Goal: Check status

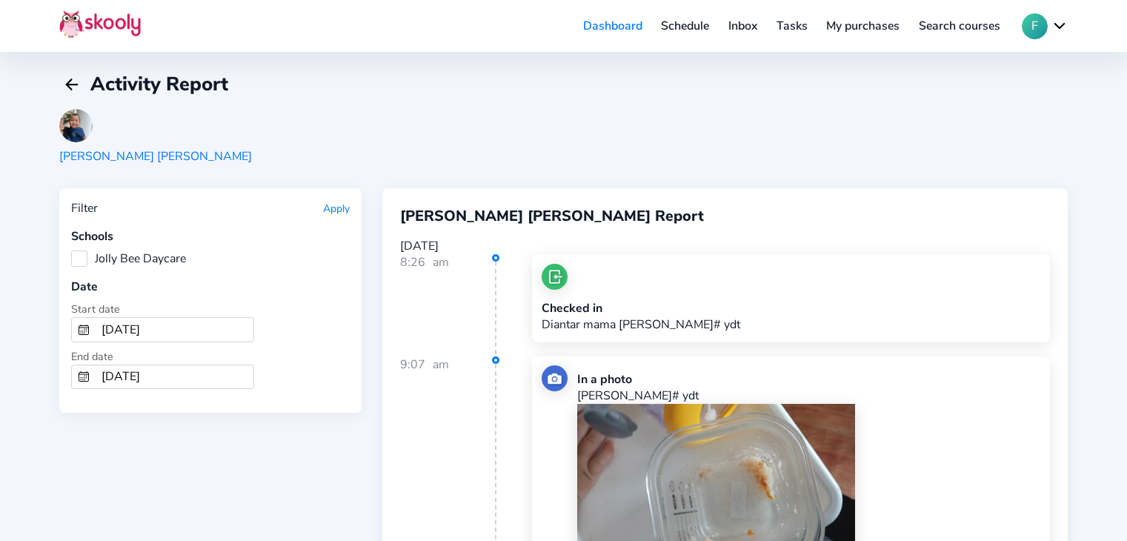
scroll to position [2593, 0]
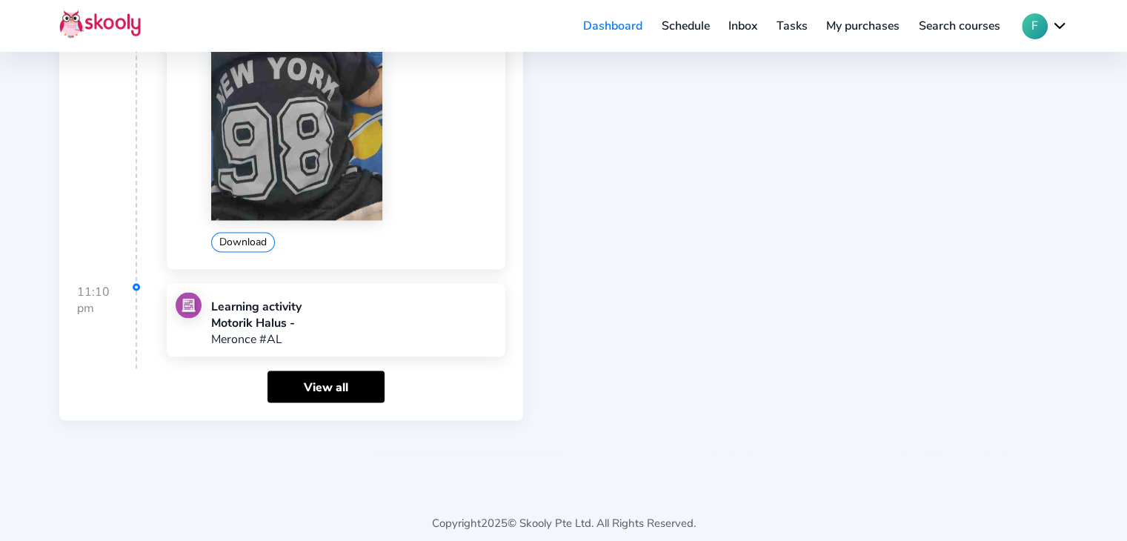
scroll to position [2508, 0]
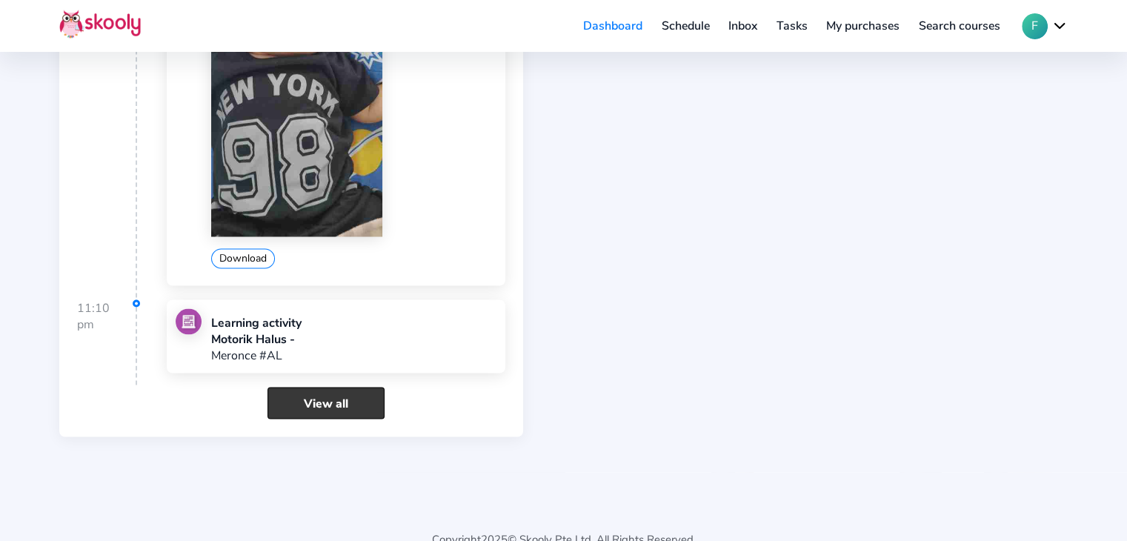
click at [321, 388] on link "View all" at bounding box center [325, 403] width 117 height 32
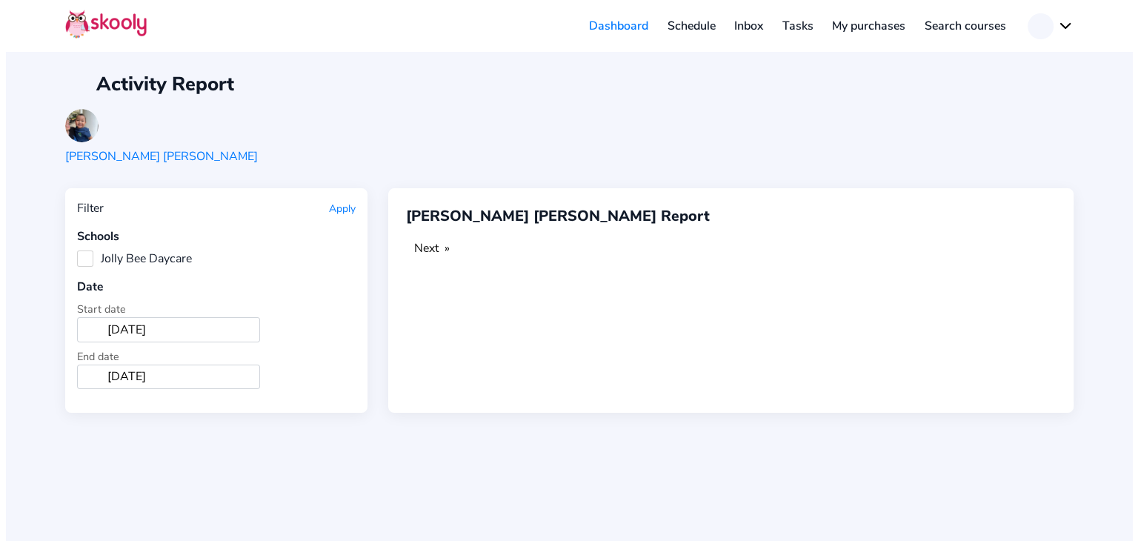
scroll to position [0, 0]
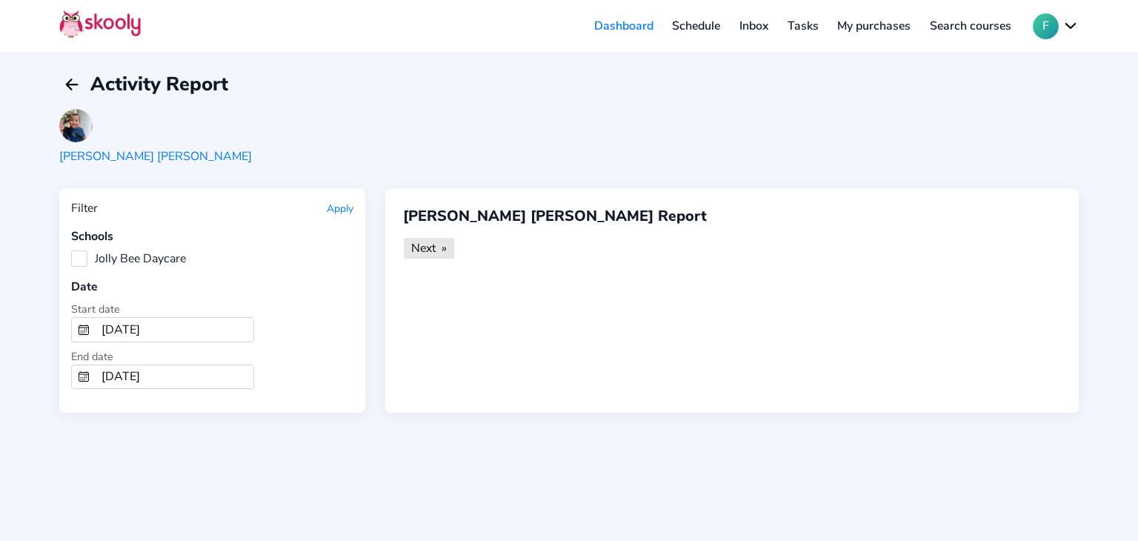
click at [411, 254] on link "Next page" at bounding box center [429, 248] width 50 height 21
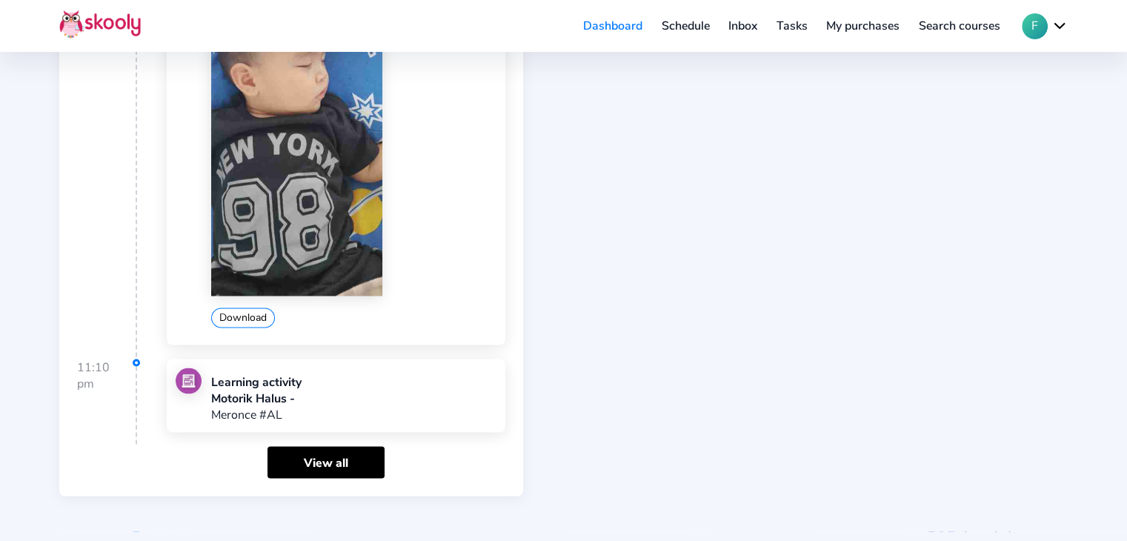
scroll to position [2525, 0]
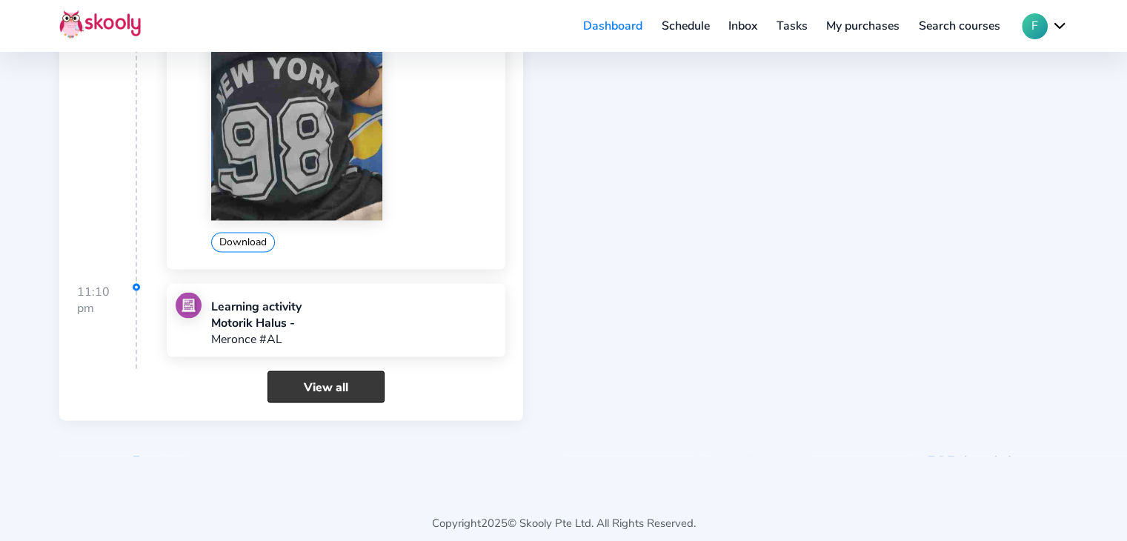
click at [358, 376] on link "View all" at bounding box center [325, 386] width 117 height 32
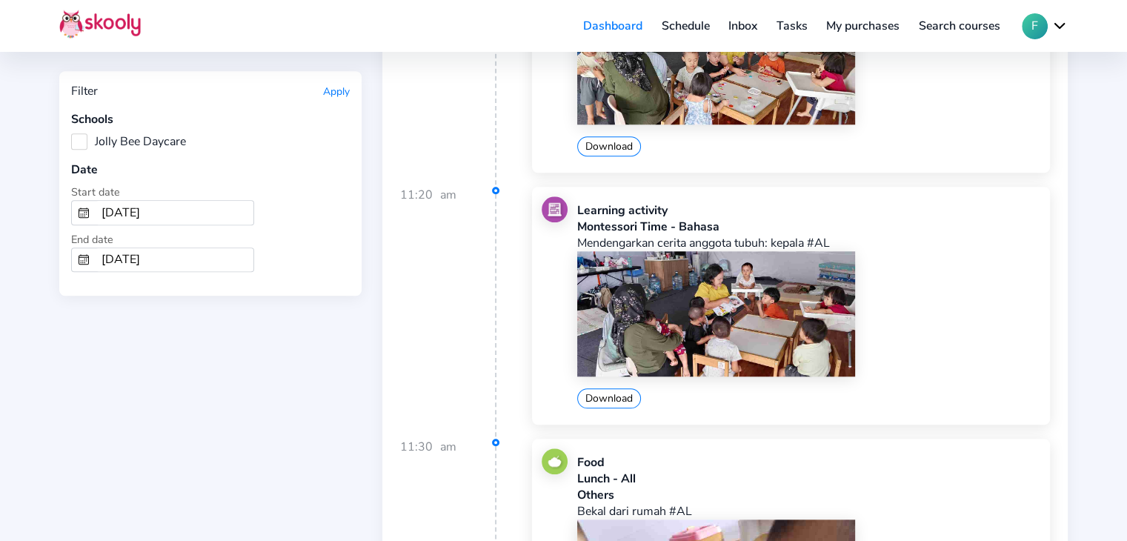
scroll to position [1185, 0]
